Goal: Task Accomplishment & Management: Complete application form

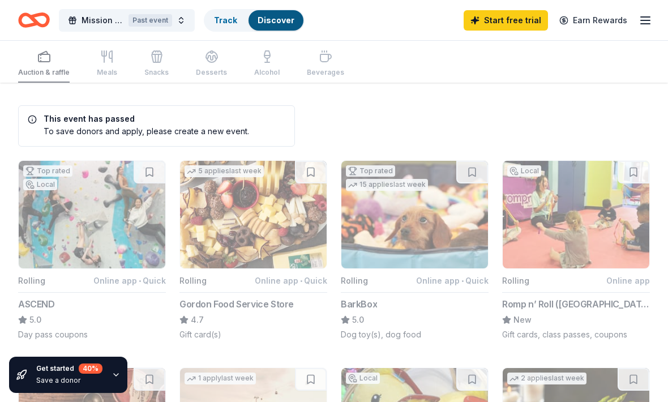
click at [49, 58] on div "Auction & raffle Meals Snacks Desserts Alcohol Beverages" at bounding box center [181, 63] width 326 height 37
click at [53, 65] on div "Auction & raffle Meals Snacks Desserts Alcohol Beverages" at bounding box center [181, 63] width 326 height 37
click at [113, 59] on div "Auction & raffle Meals Snacks Desserts Alcohol Beverages" at bounding box center [181, 63] width 326 height 37
click at [109, 65] on div "Auction & raffle Meals Snacks Desserts Alcohol Beverages" at bounding box center [181, 63] width 326 height 37
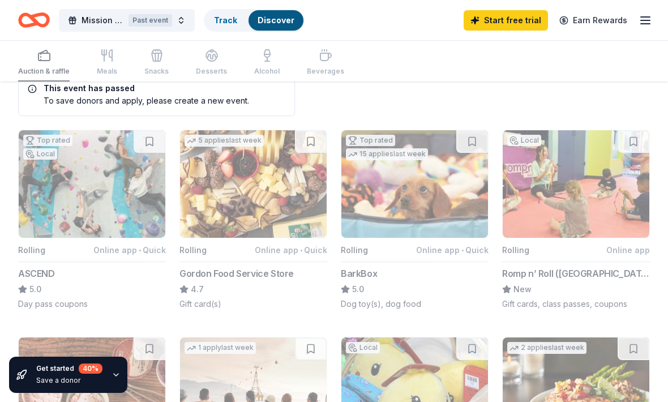
scroll to position [32, 0]
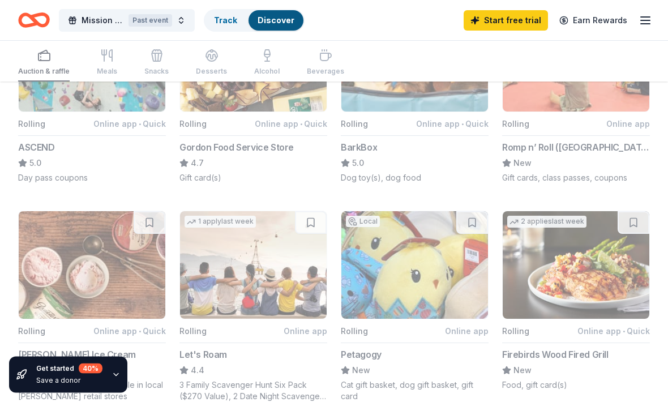
scroll to position [166, 0]
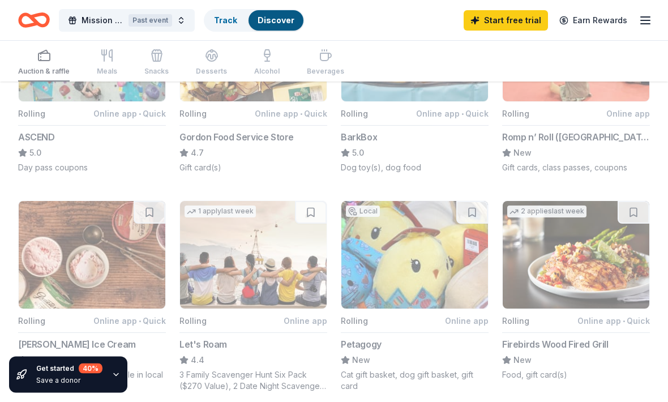
click at [294, 298] on button "1 apply last week Rolling Online app Let's Roam 4.4 3 Family Scavenger Hunt Six…" at bounding box center [253, 296] width 148 height 191
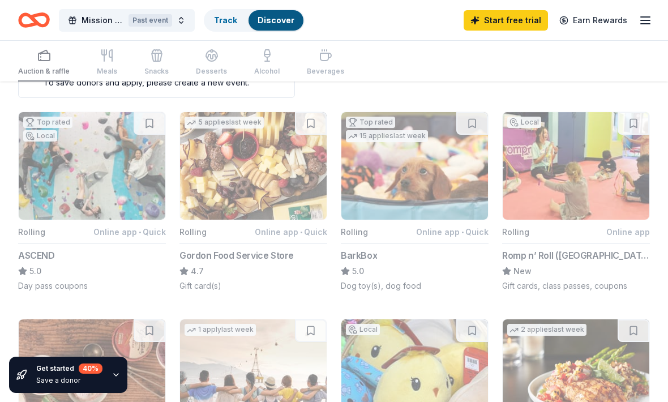
scroll to position [0, 0]
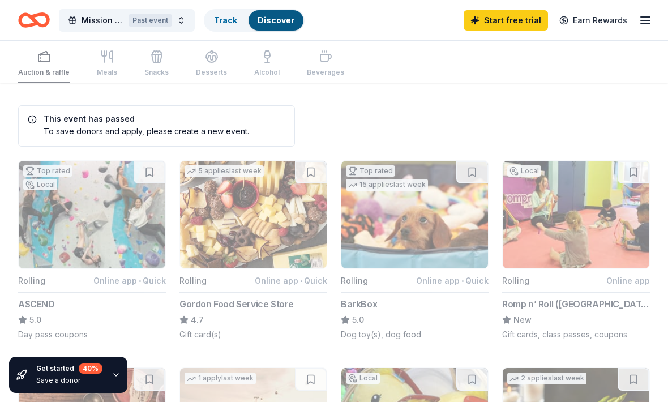
click at [95, 19] on span "Mission possible" at bounding box center [102, 21] width 42 height 14
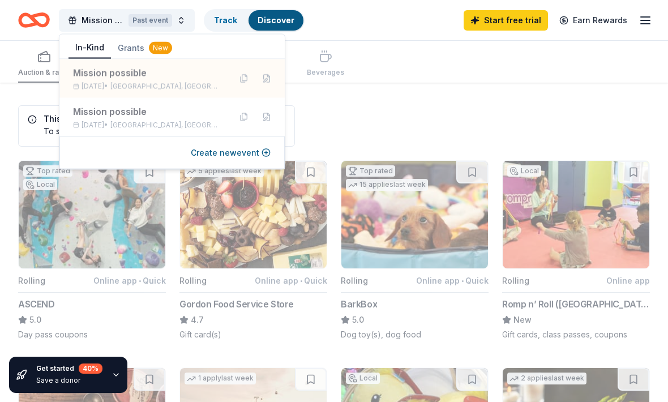
click at [141, 46] on button "Grants New" at bounding box center [145, 48] width 68 height 20
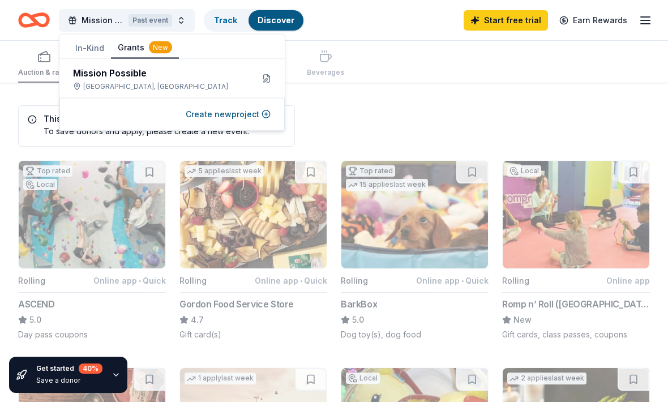
click at [120, 81] on div "Mission Possible Brookline, PA" at bounding box center [158, 78] width 171 height 25
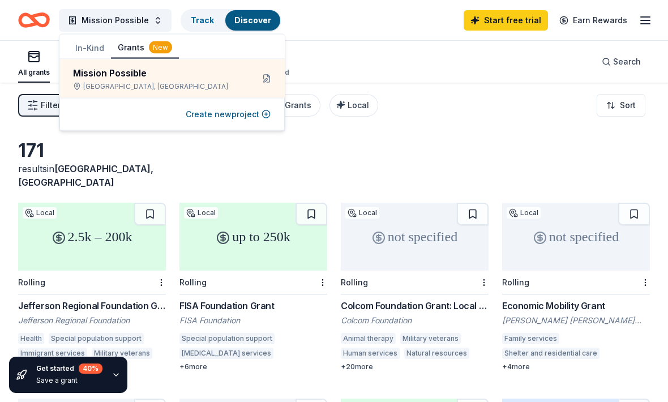
click at [301, 250] on div "up to 250k" at bounding box center [253, 237] width 148 height 68
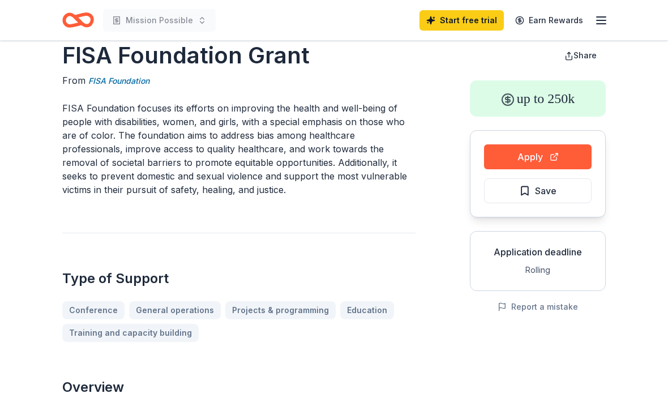
scroll to position [24, 0]
click at [552, 156] on button "Apply" at bounding box center [538, 156] width 108 height 25
